Goal: Task Accomplishment & Management: Complete application form

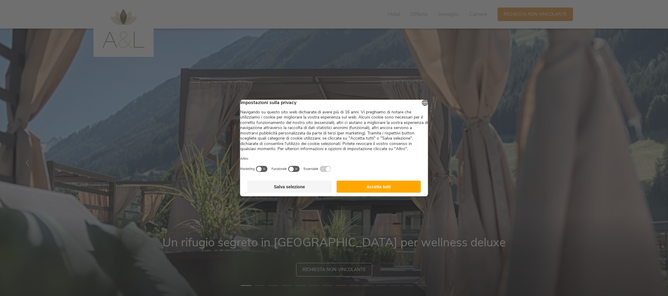
click at [360, 190] on button "Accetta tutti" at bounding box center [378, 187] width 84 height 12
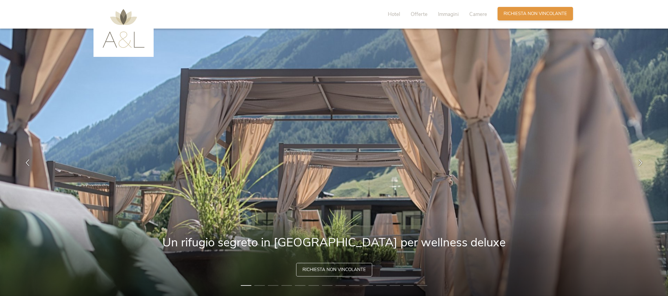
click at [513, 17] on span "Richiesta non vincolante" at bounding box center [534, 14] width 63 height 6
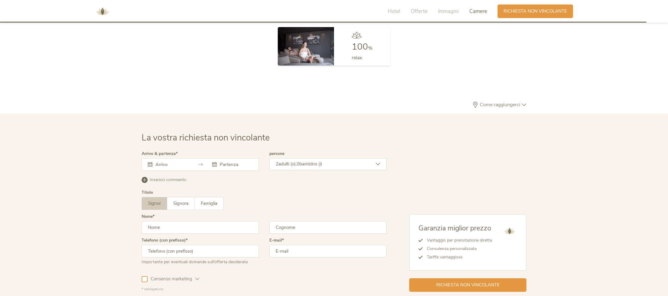
scroll to position [1848, 0]
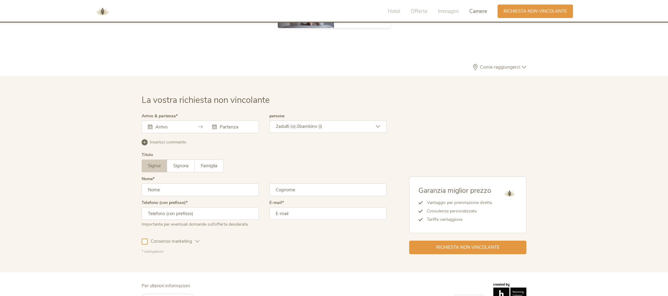
click at [178, 124] on input "text" at bounding box center [171, 127] width 34 height 6
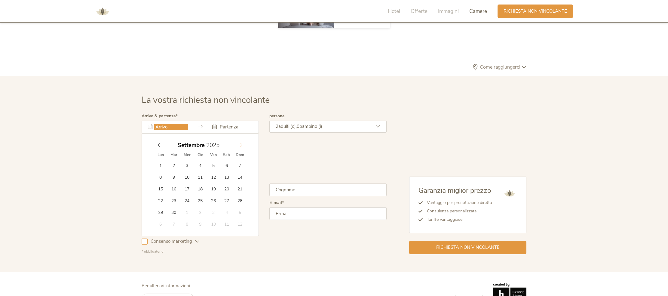
click at [244, 139] on span at bounding box center [241, 143] width 10 height 8
type input "28.12.2025"
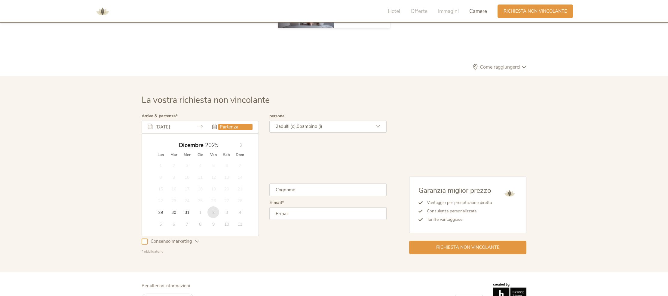
type input "02.01.2026"
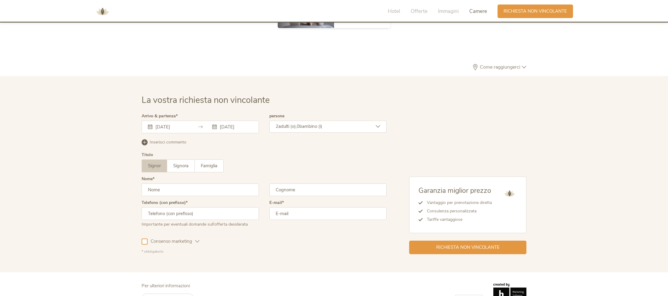
click at [379, 124] on icon at bounding box center [378, 126] width 5 height 5
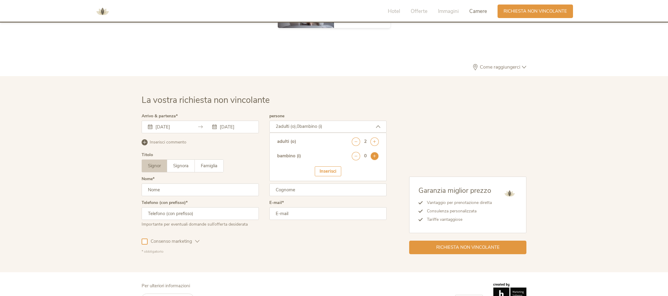
click at [372, 152] on icon at bounding box center [374, 156] width 8 height 8
select select "15"
click at [330, 185] on div "Inserisci" at bounding box center [328, 190] width 26 height 10
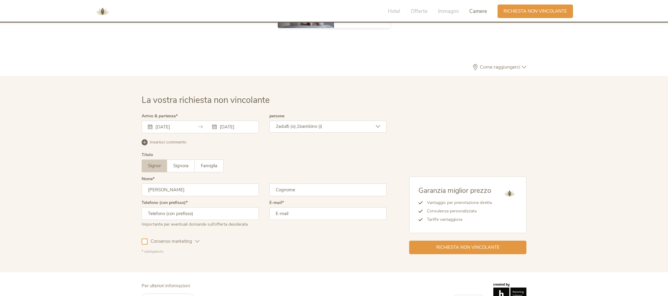
type input "ivan"
type input "baretti"
type input "3393794232"
type input "ing.baretti@fairgru.com"
click at [217, 220] on div "Importante per eventuali domande sull’offerta desiderata" at bounding box center [200, 224] width 117 height 8
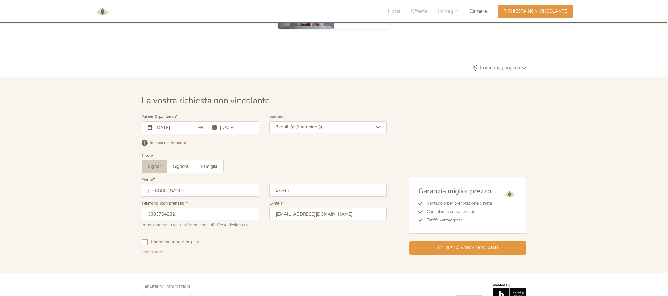
scroll to position [1846, 0]
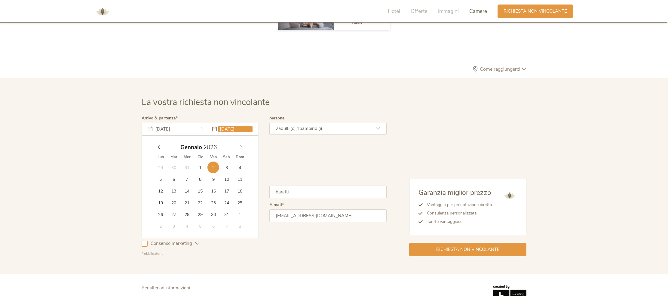
click at [219, 126] on input "02.01.2026" at bounding box center [235, 129] width 34 height 6
click at [172, 126] on input "28.12.2025" at bounding box center [171, 129] width 34 height 6
type input "29.12.2025"
type input "2025"
click at [160, 142] on div "Dicembre 2025" at bounding box center [200, 147] width 93 height 11
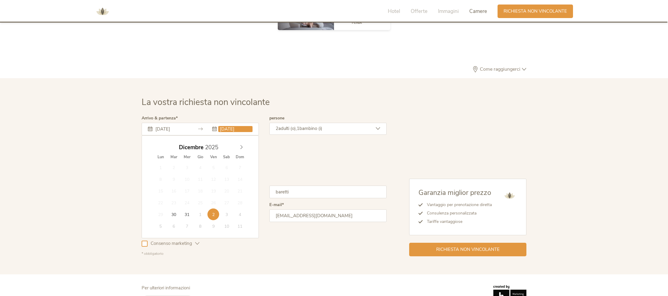
click at [161, 208] on span "29" at bounding box center [161, 214] width 12 height 12
click at [163, 208] on span "29" at bounding box center [161, 214] width 12 height 12
type input "03.01.2026"
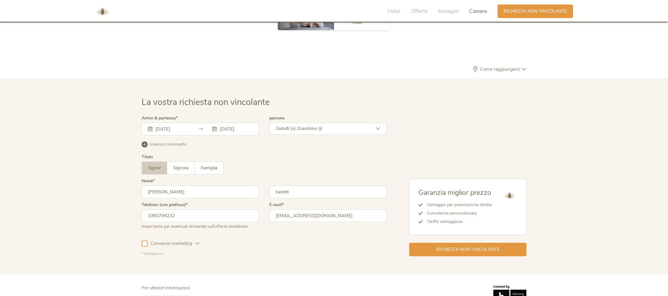
click at [163, 126] on input "29.12.2025" at bounding box center [171, 129] width 34 height 6
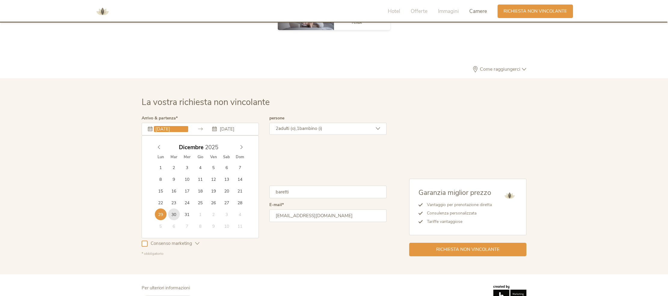
type input "30.12.2025"
click at [224, 126] on input "03.01.2026" at bounding box center [235, 129] width 34 height 6
click at [189, 123] on div "30.12.2025 03.01.2026" at bounding box center [200, 129] width 117 height 13
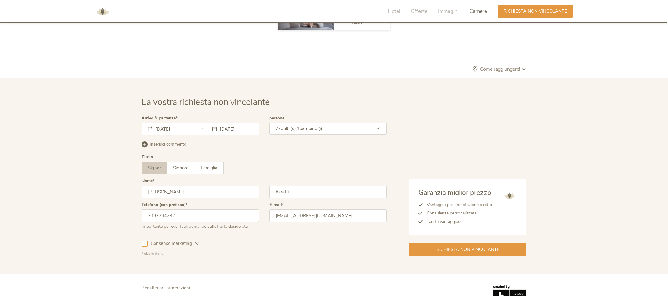
click at [179, 126] on input "30.12.2025" at bounding box center [171, 129] width 34 height 6
click at [298, 161] on div "Signor Signora Famiglia Signor Signora Famiglia" at bounding box center [264, 167] width 245 height 13
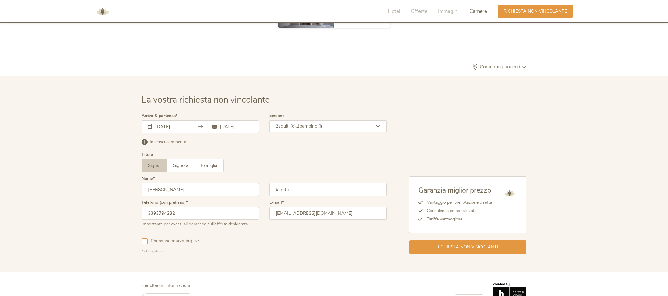
scroll to position [1848, 0]
click at [444, 243] on span "Richiesta non vincolante" at bounding box center [467, 246] width 63 height 6
